Goal: Information Seeking & Learning: Understand process/instructions

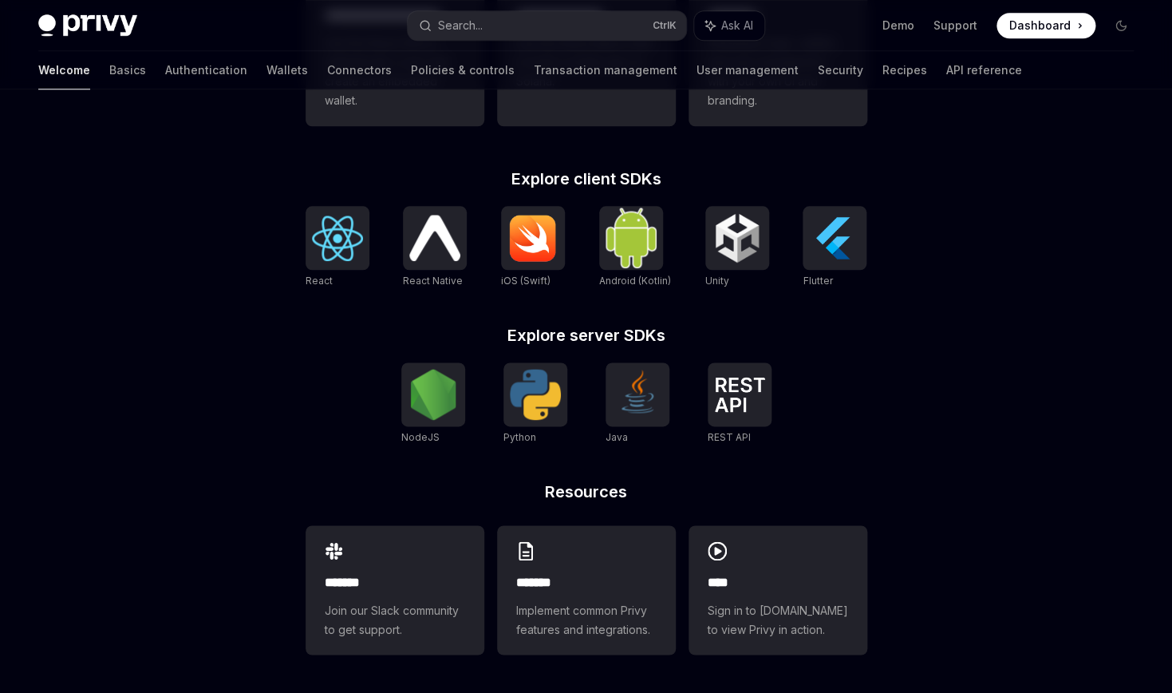
scroll to position [587, 0]
click at [410, 426] on div at bounding box center [433, 394] width 64 height 64
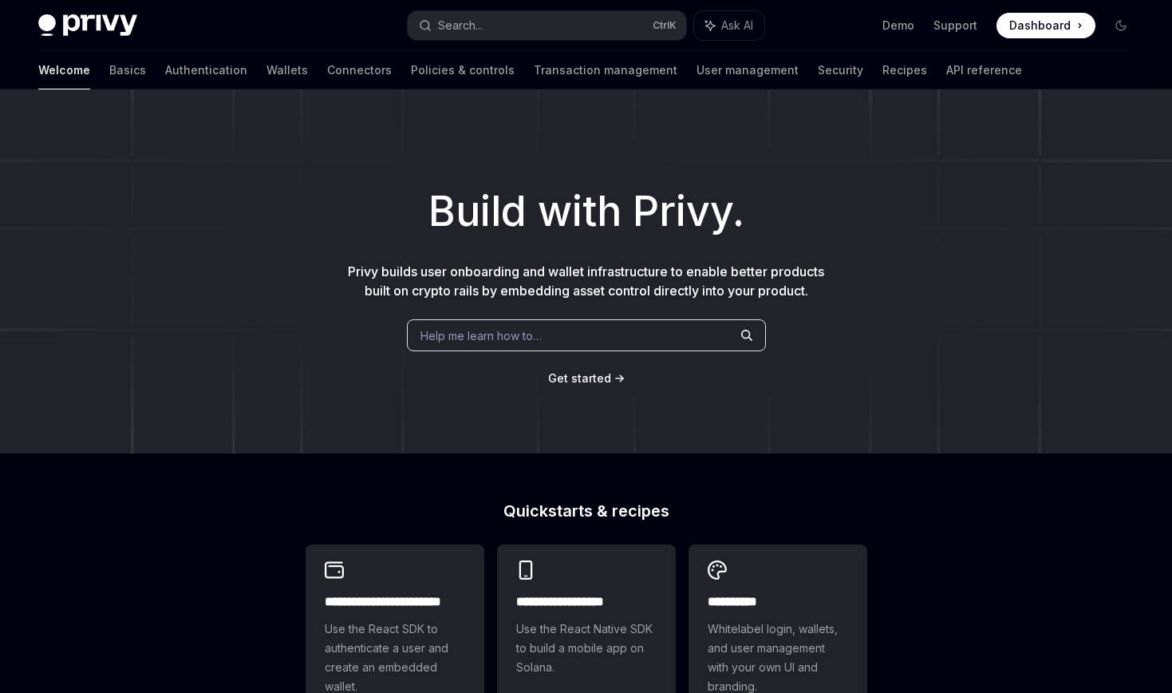
scroll to position [587, 0]
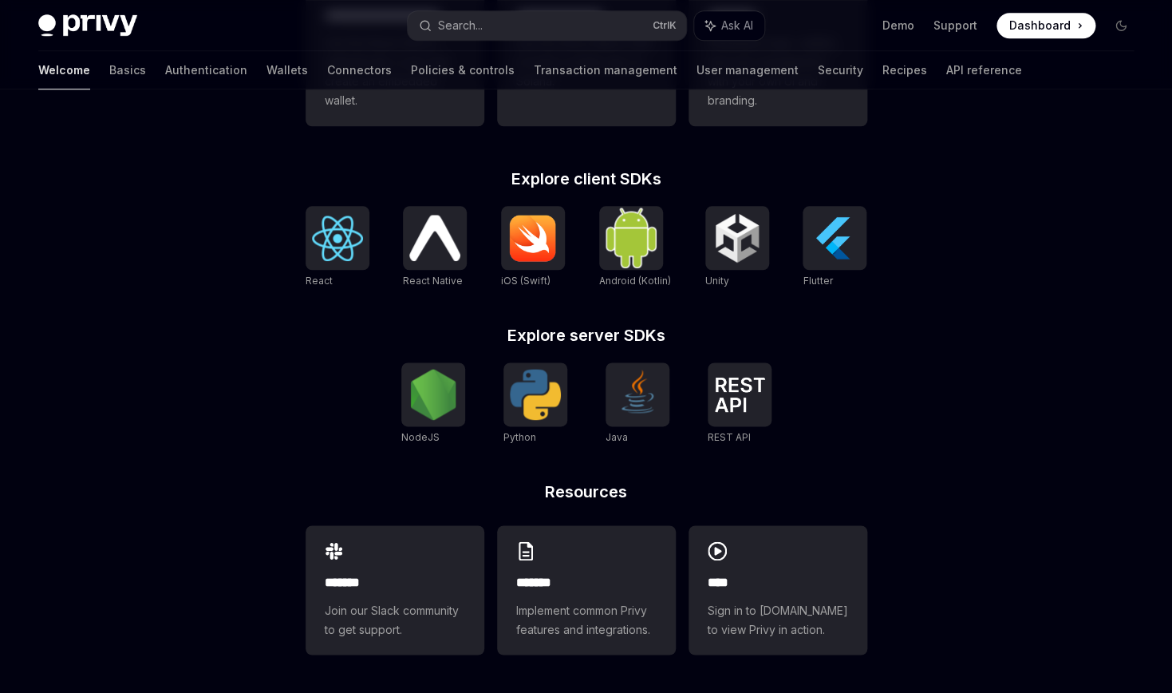
click at [312, 261] on img at bounding box center [337, 237] width 51 height 45
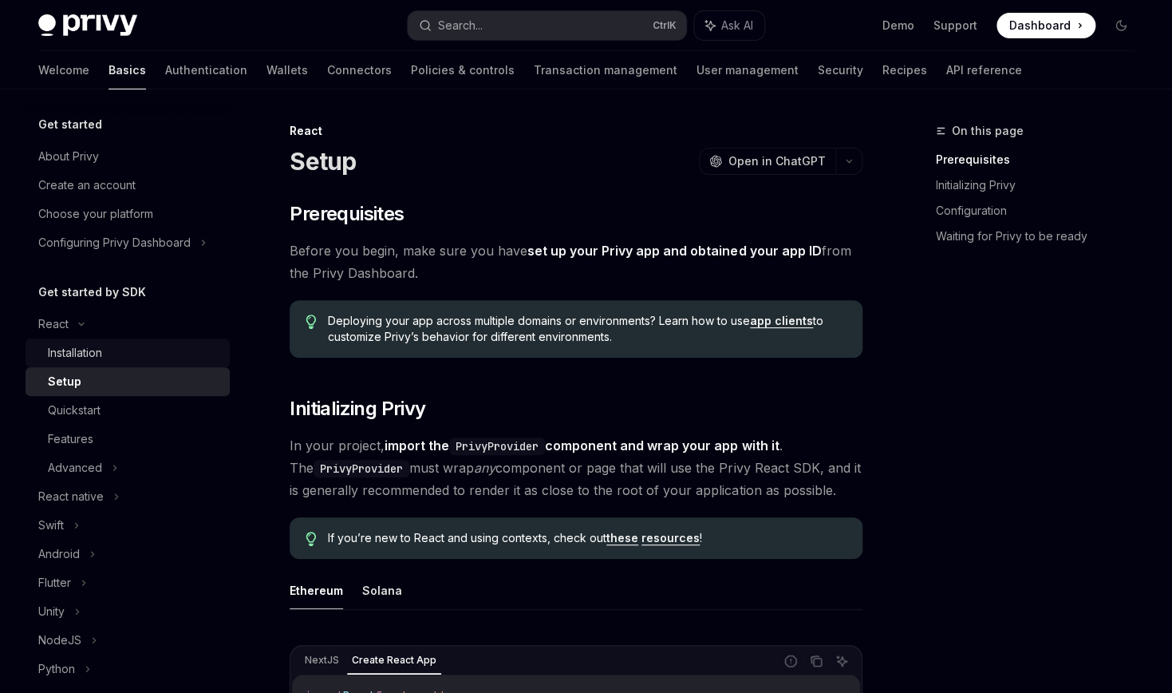
click at [207, 362] on div "Installation" at bounding box center [134, 352] width 172 height 19
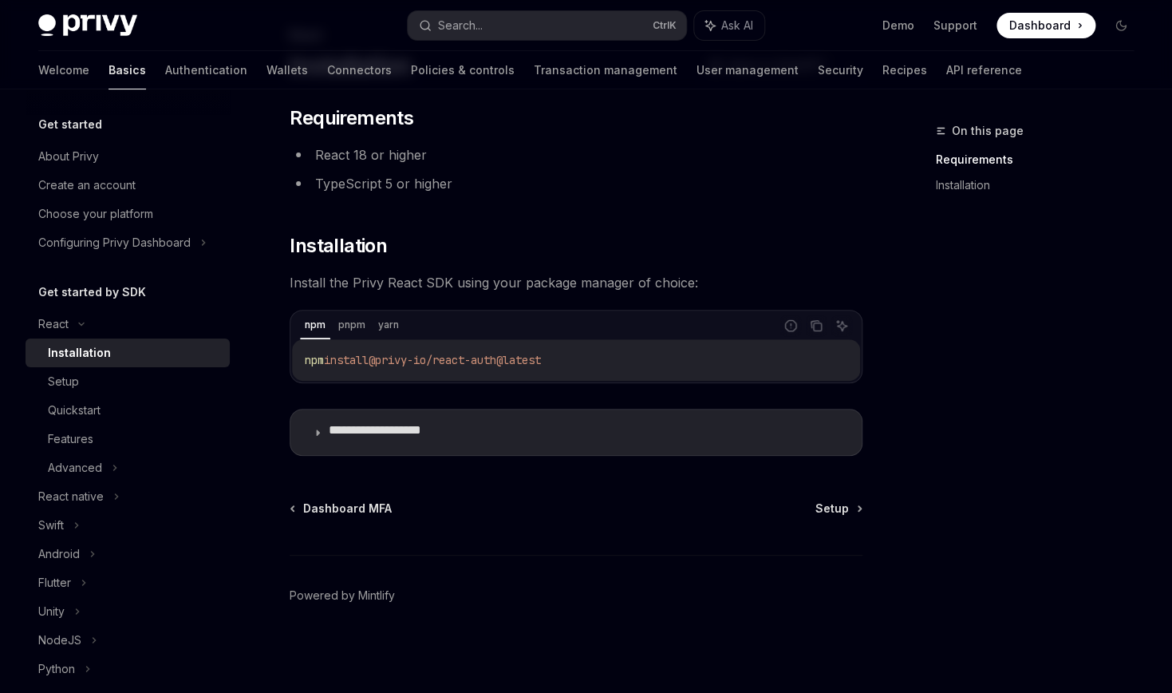
scroll to position [127, 0]
click at [810, 332] on icon "Copy the contents from the code block" at bounding box center [816, 325] width 13 height 13
click at [322, 437] on icon at bounding box center [318, 433] width 10 height 10
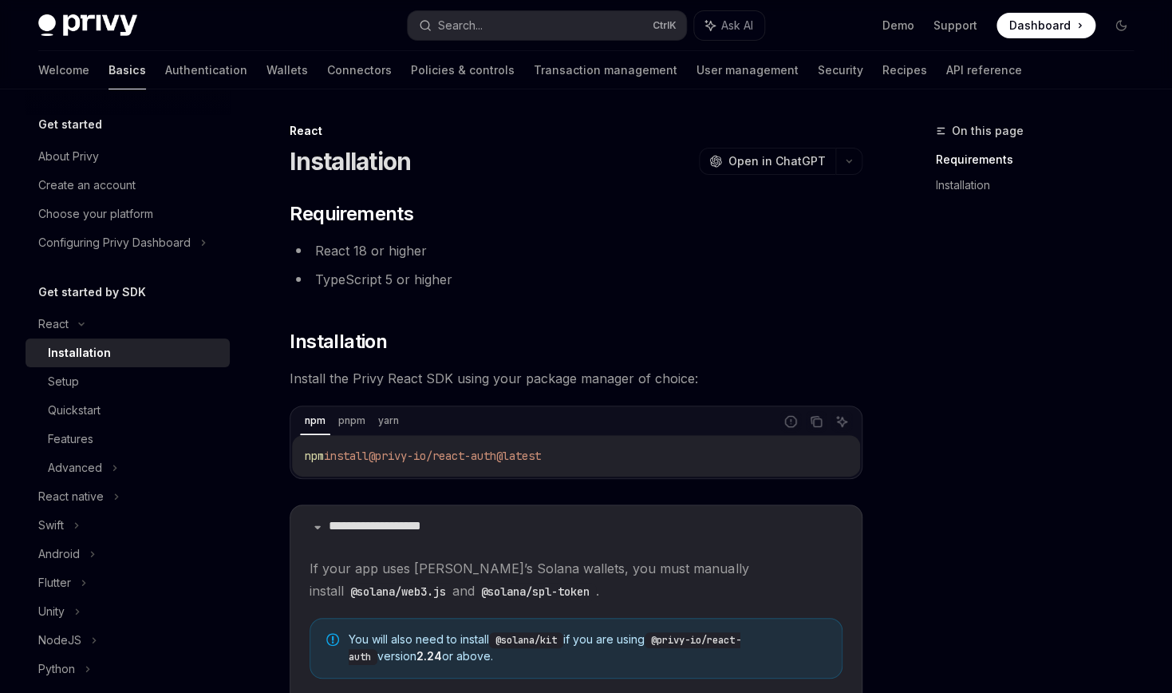
click at [109, 89] on link "Basics" at bounding box center [128, 70] width 38 height 38
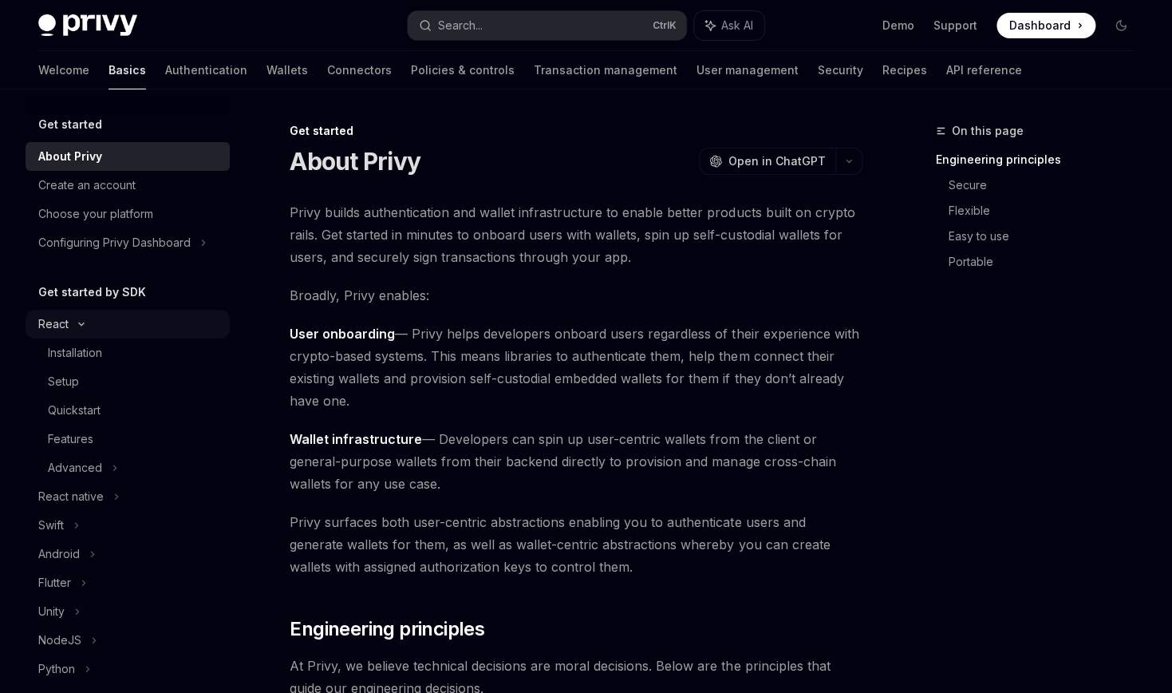
click at [120, 338] on div "React" at bounding box center [128, 324] width 204 height 29
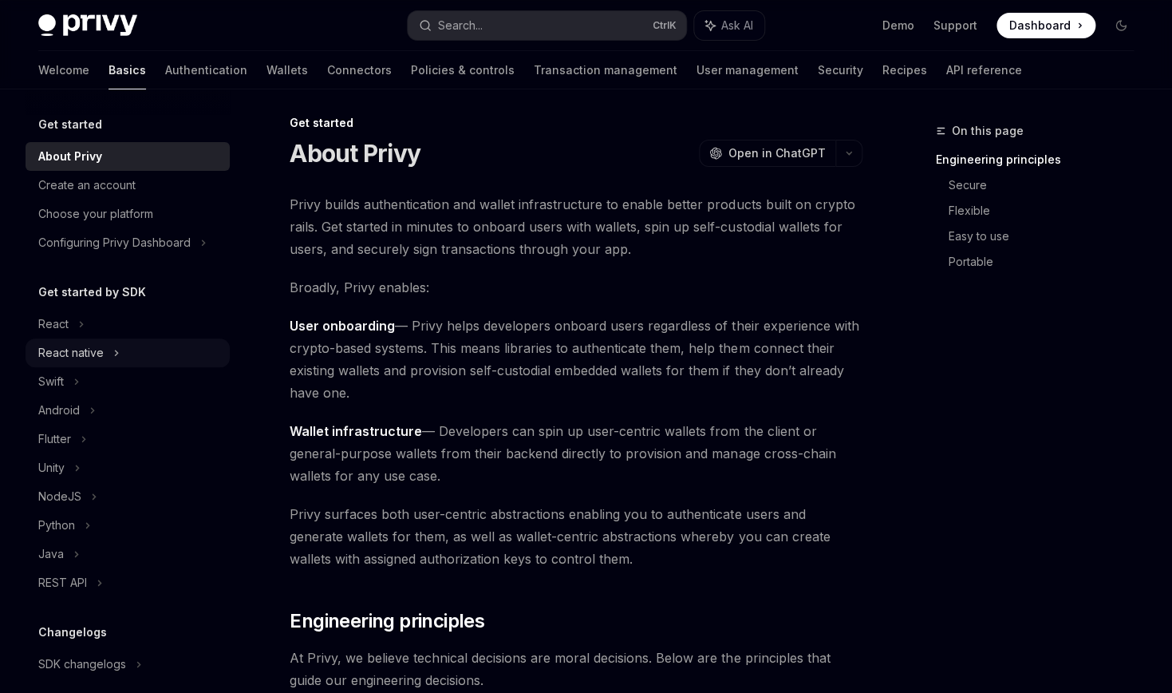
scroll to position [369, 0]
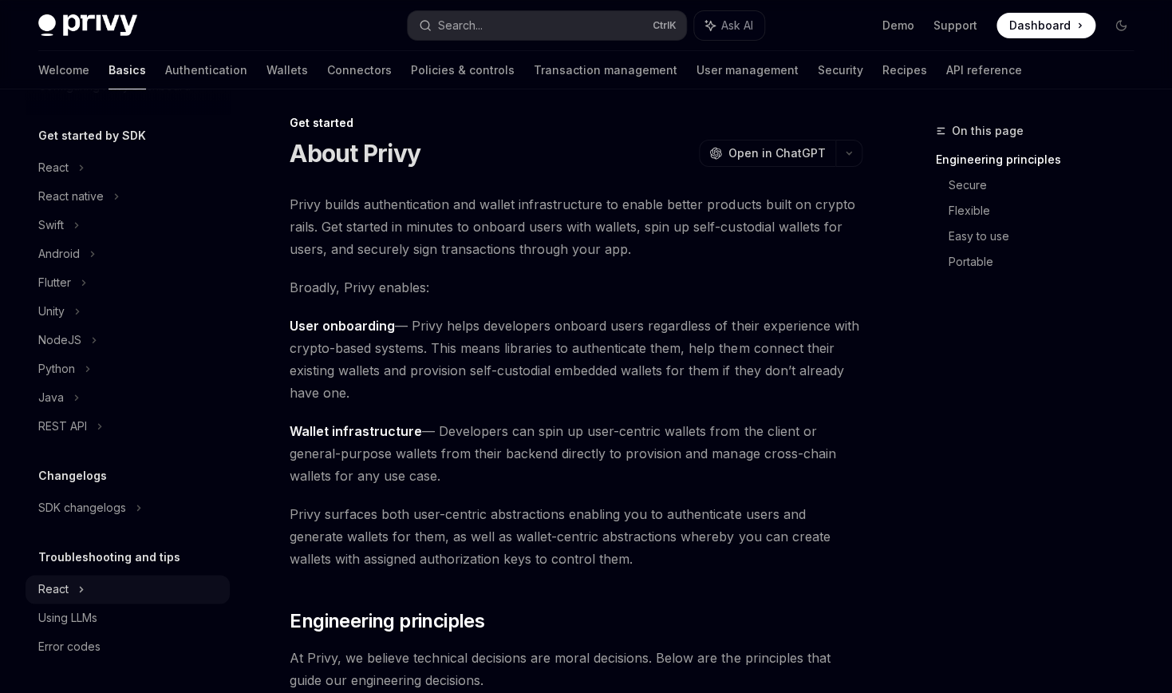
click at [59, 579] on div "React" at bounding box center [53, 588] width 30 height 19
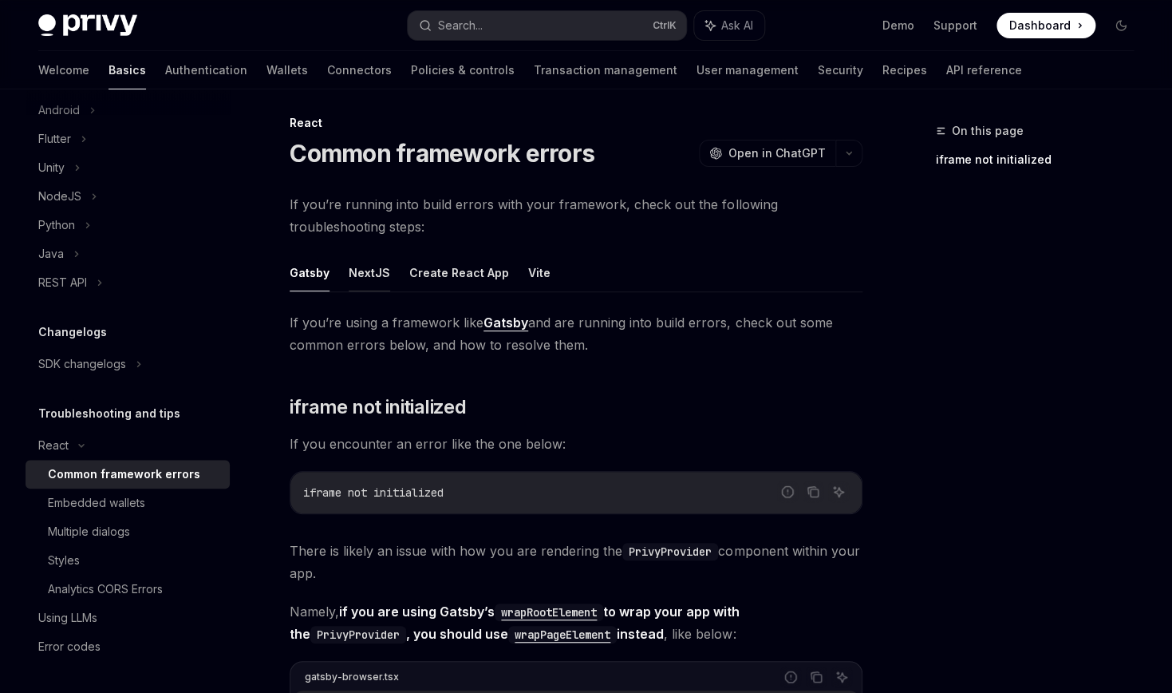
click at [390, 291] on button "NextJS" at bounding box center [369, 273] width 41 height 38
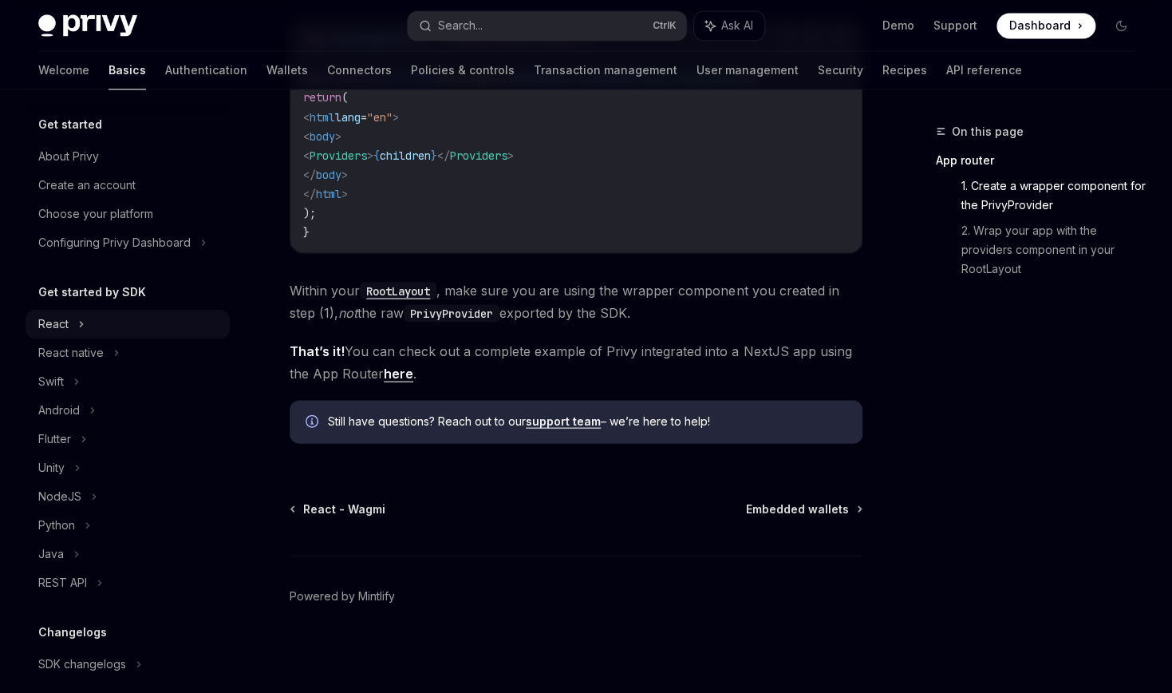
click at [123, 338] on div "React" at bounding box center [128, 324] width 204 height 29
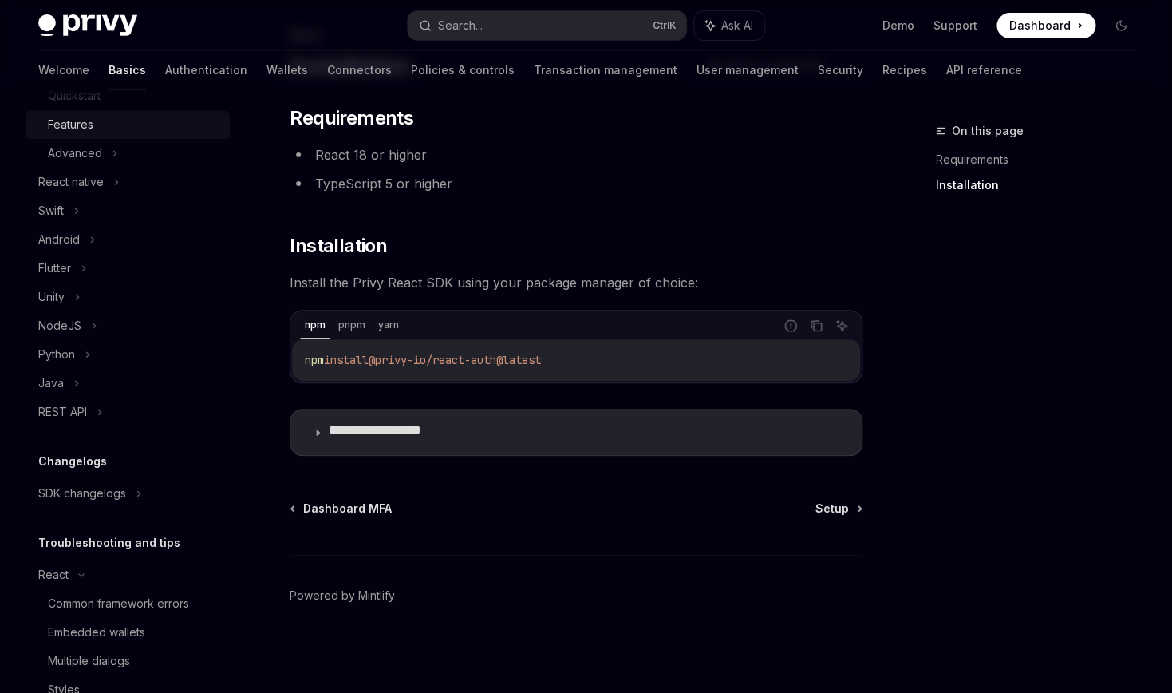
scroll to position [375, 0]
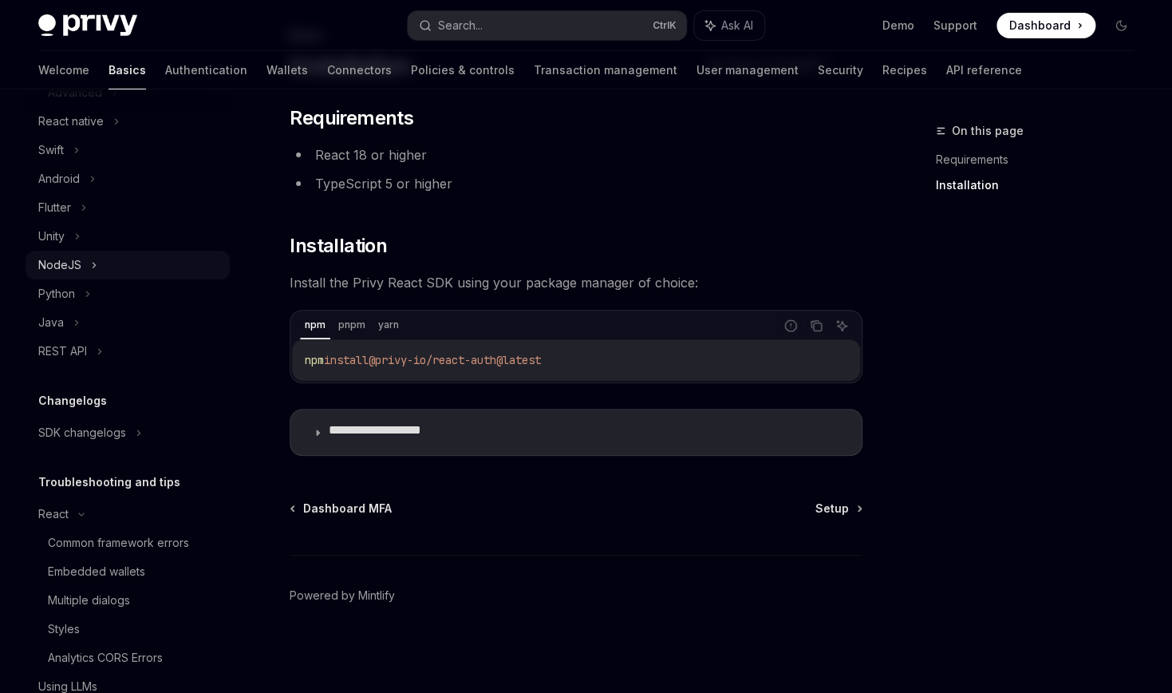
click at [167, 279] on div "NodeJS" at bounding box center [128, 265] width 204 height 29
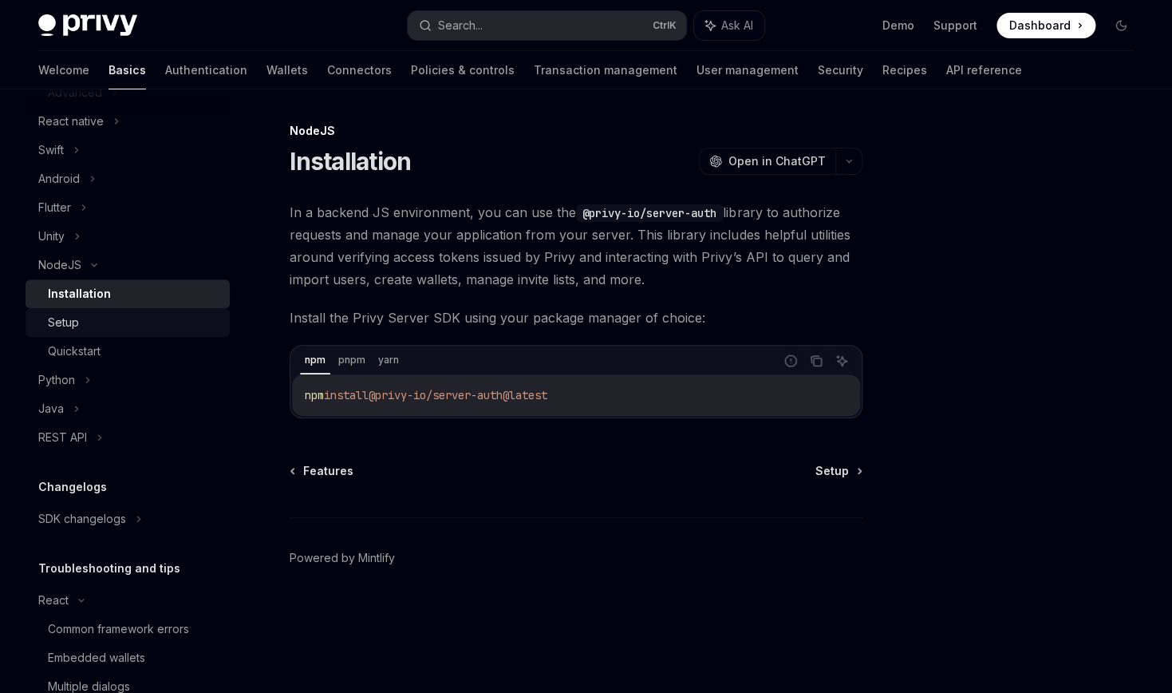
click at [196, 332] on div "Setup" at bounding box center [134, 322] width 172 height 19
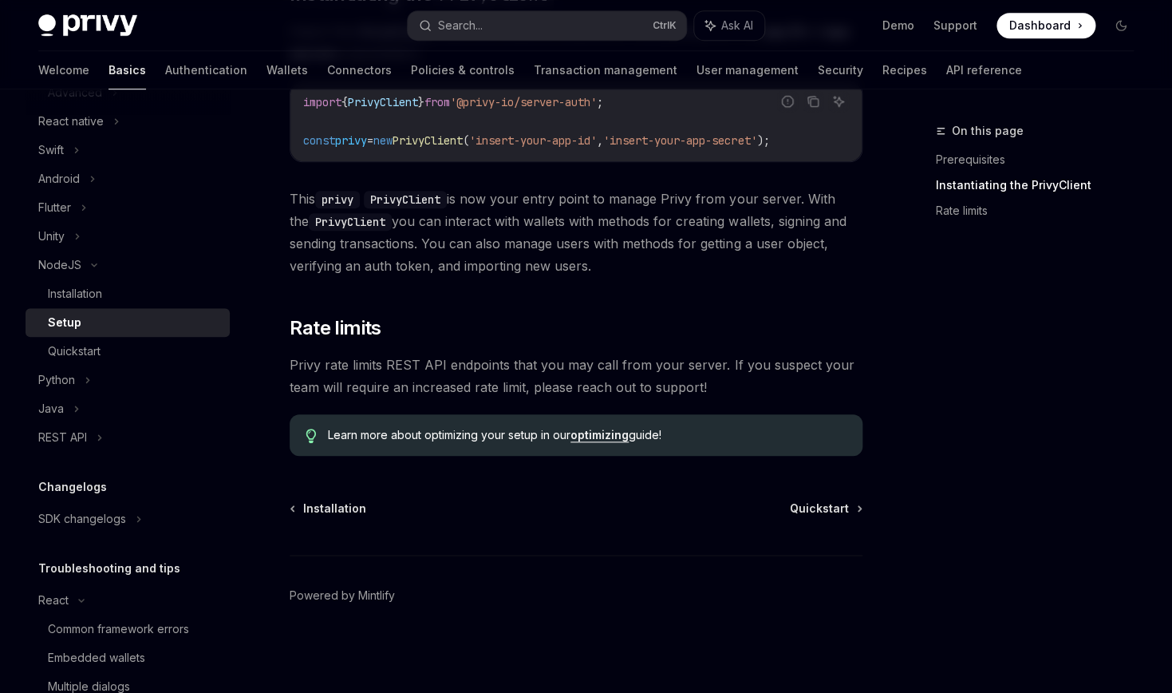
scroll to position [814, 0]
click at [208, 361] on div "Quickstart" at bounding box center [134, 351] width 172 height 19
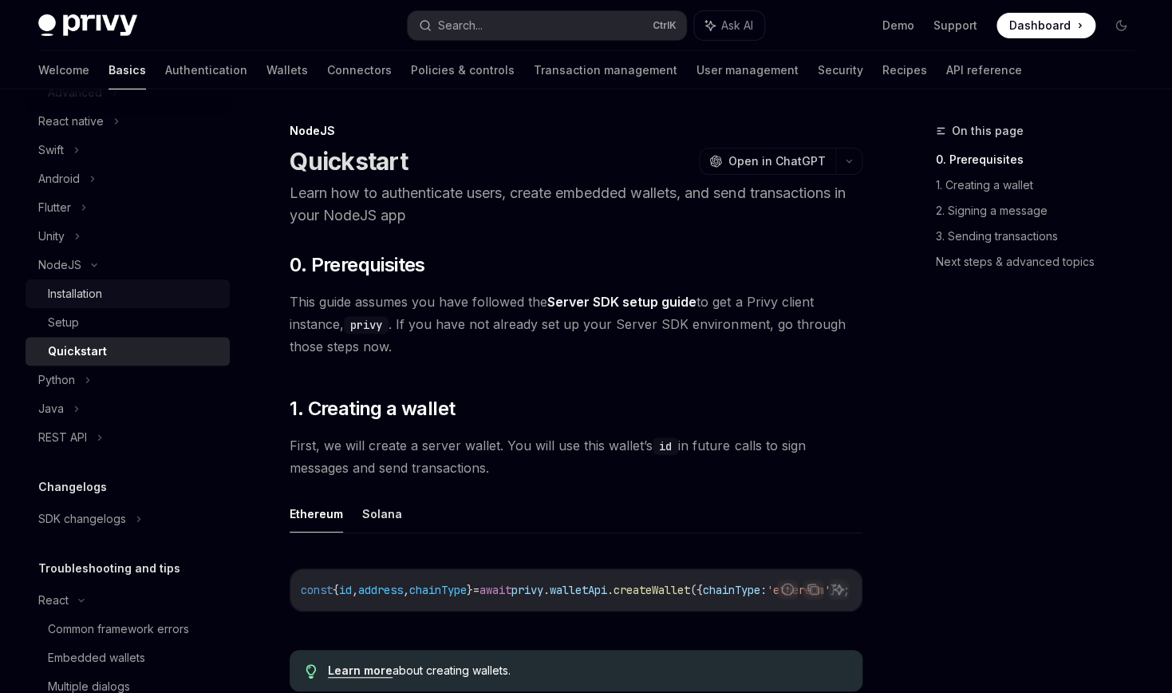
click at [72, 303] on div "Installation" at bounding box center [75, 293] width 54 height 19
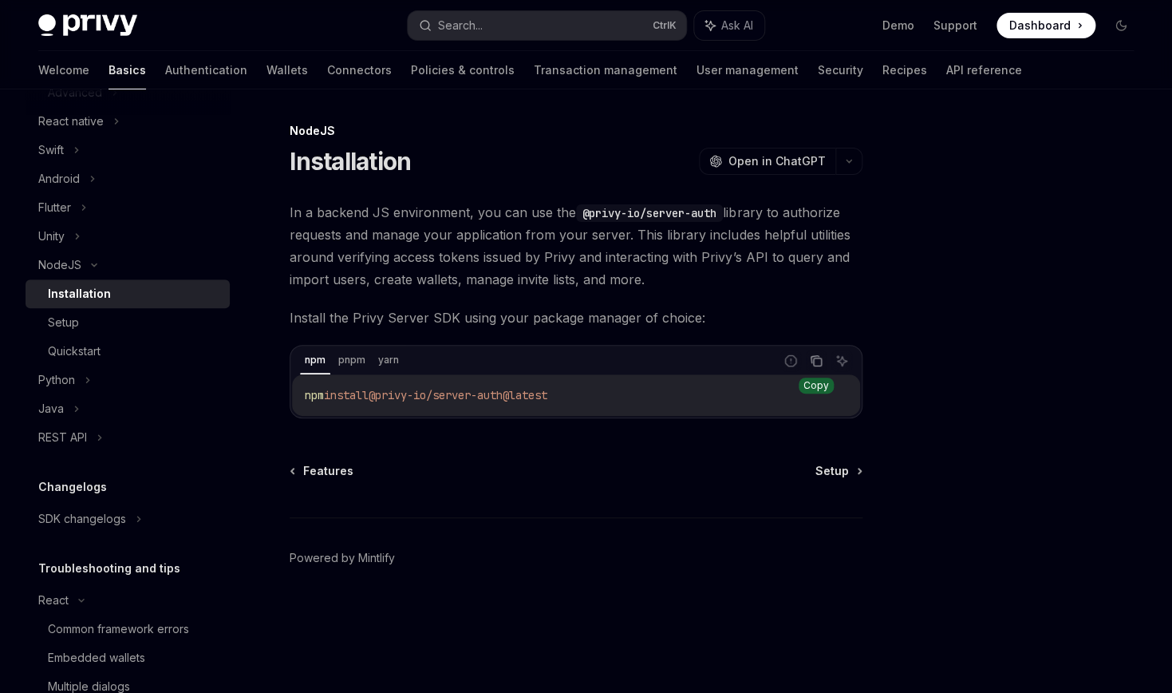
click at [810, 367] on icon "Copy the contents from the code block" at bounding box center [816, 360] width 13 height 13
click at [810, 365] on icon "Copy the contents from the code block" at bounding box center [816, 361] width 13 height 9
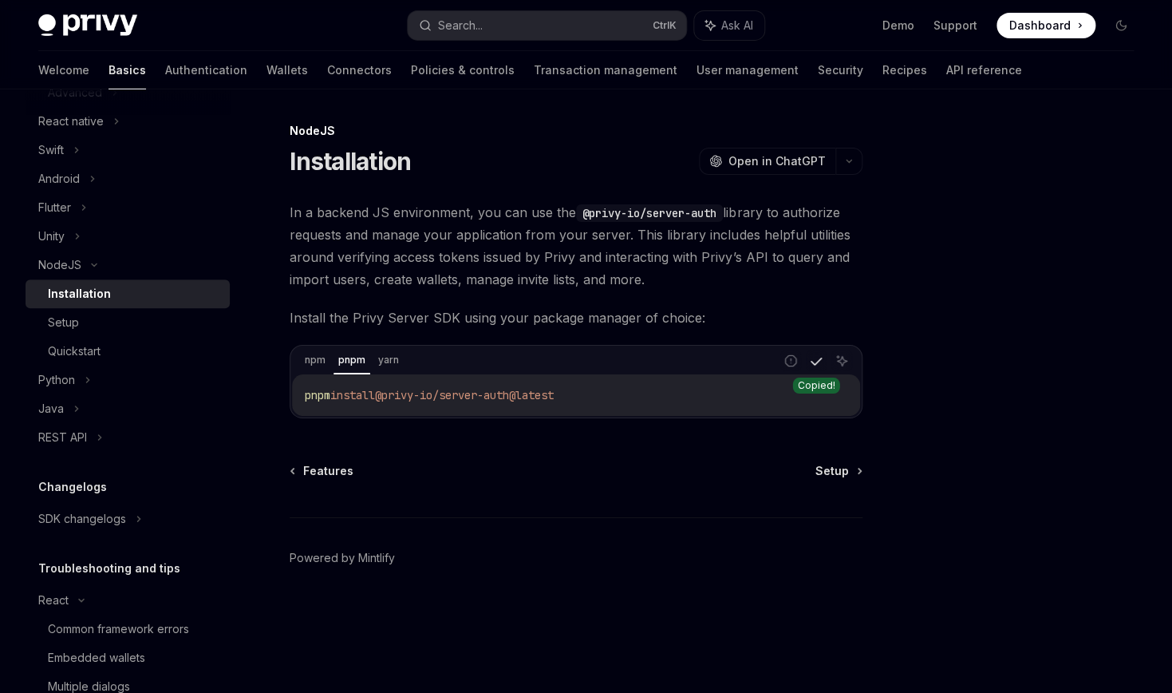
click at [810, 365] on icon "Copy the contents from the code block" at bounding box center [816, 361] width 13 height 9
click at [106, 332] on div "Setup" at bounding box center [134, 322] width 172 height 19
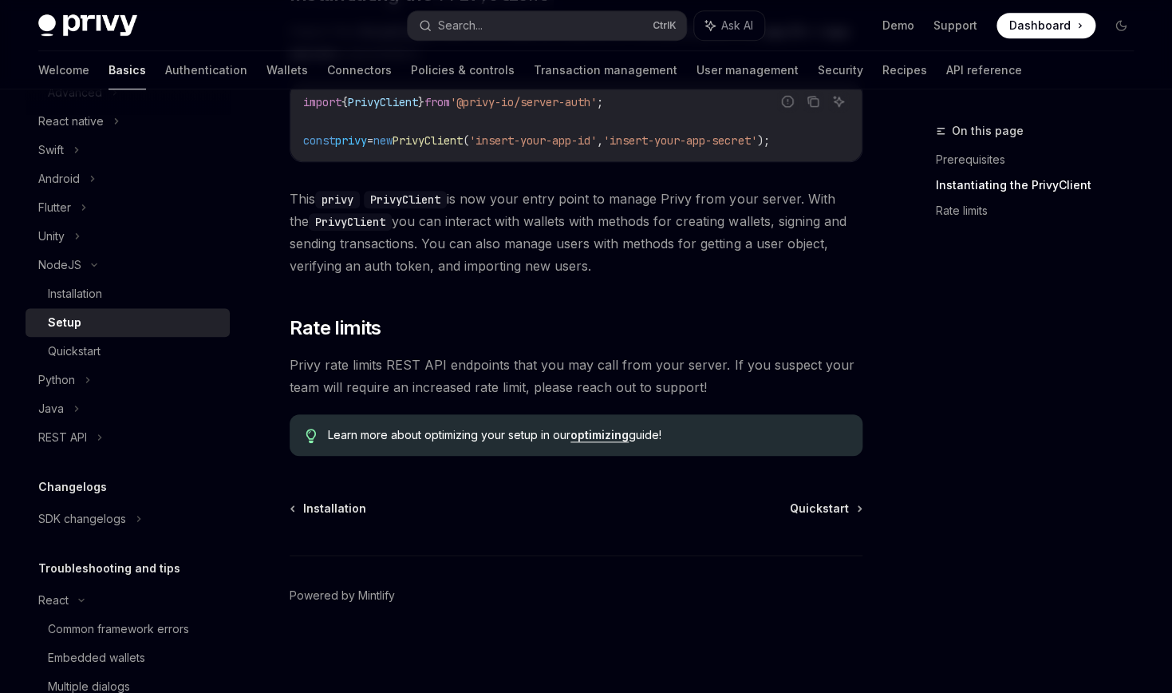
scroll to position [814, 0]
click at [98, 365] on link "Quickstart" at bounding box center [128, 351] width 204 height 29
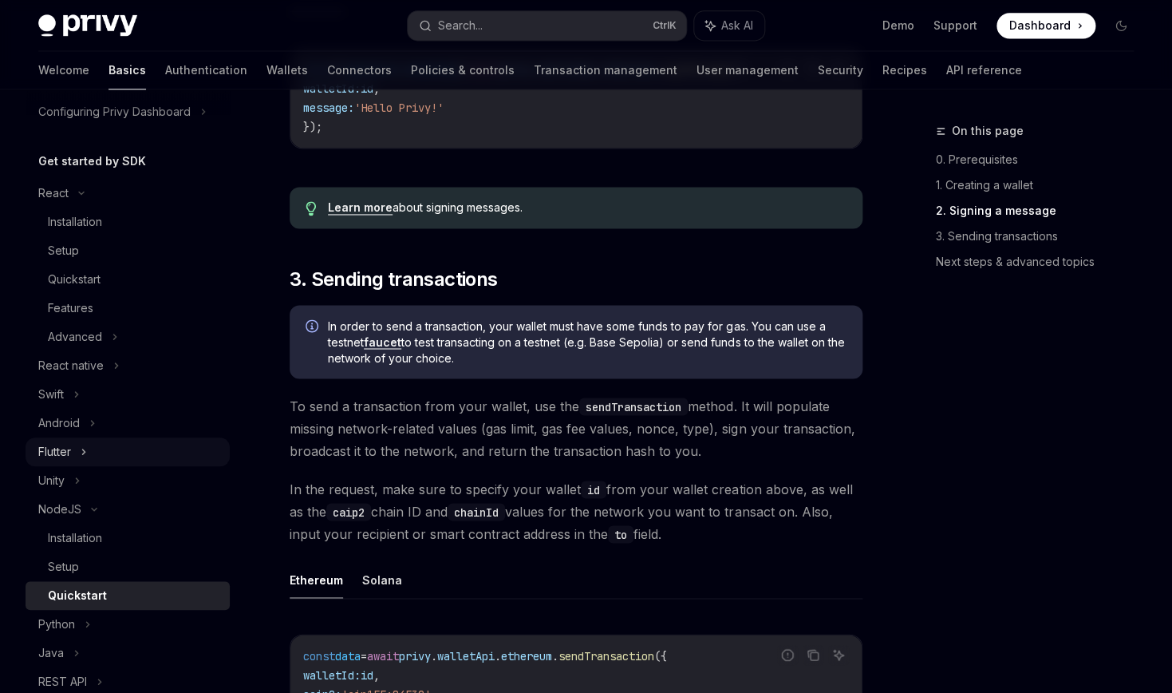
scroll to position [128, 0]
click at [184, 234] on div "Installation" at bounding box center [134, 224] width 172 height 19
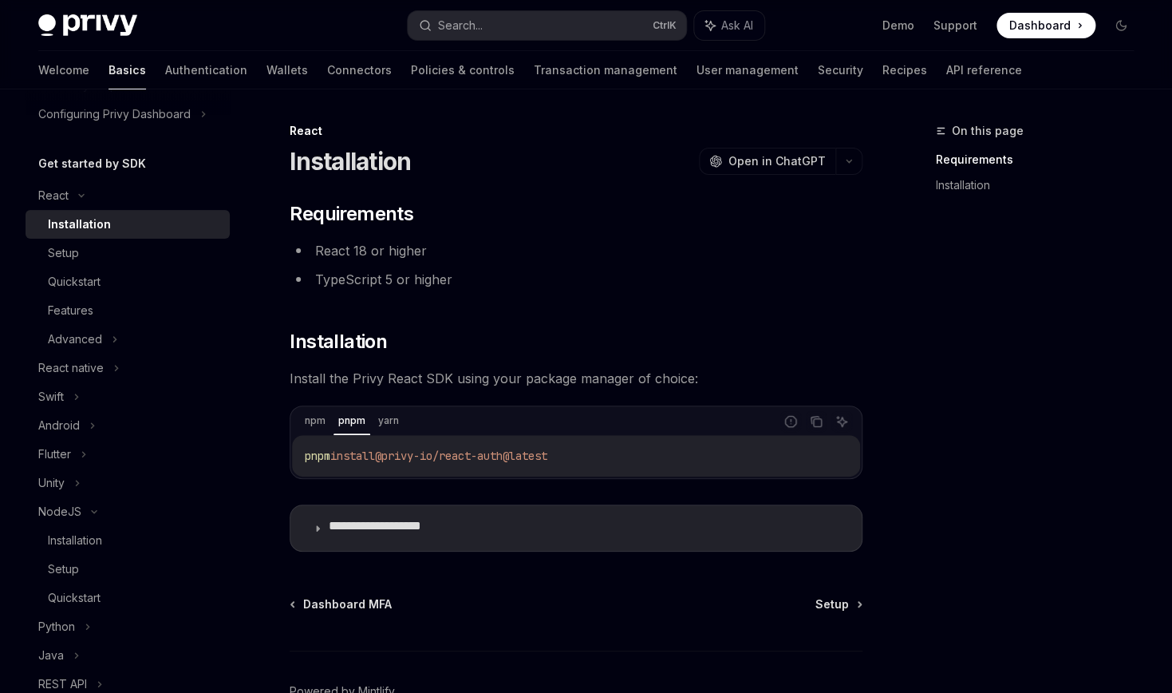
type textarea "*"
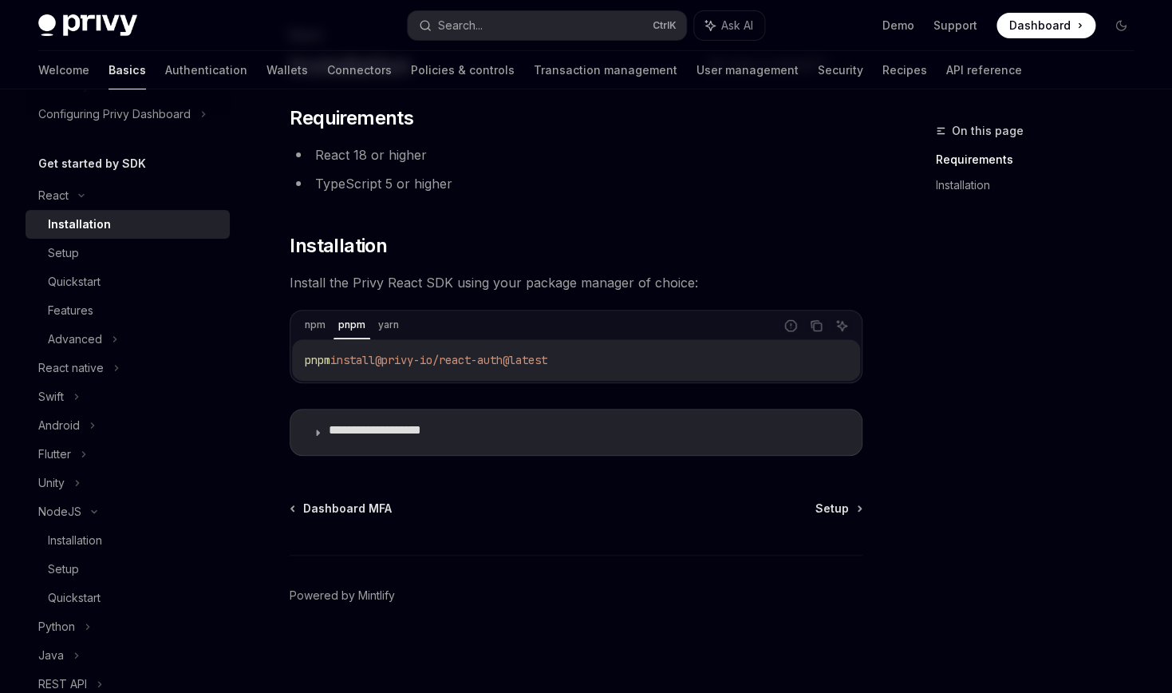
scroll to position [107, 0]
click at [810, 332] on icon "Copy the contents from the code block" at bounding box center [816, 325] width 13 height 13
click at [637, 369] on code "pnpm install @privy-io/react-auth@latest" at bounding box center [576, 359] width 543 height 19
